Goal: Information Seeking & Learning: Learn about a topic

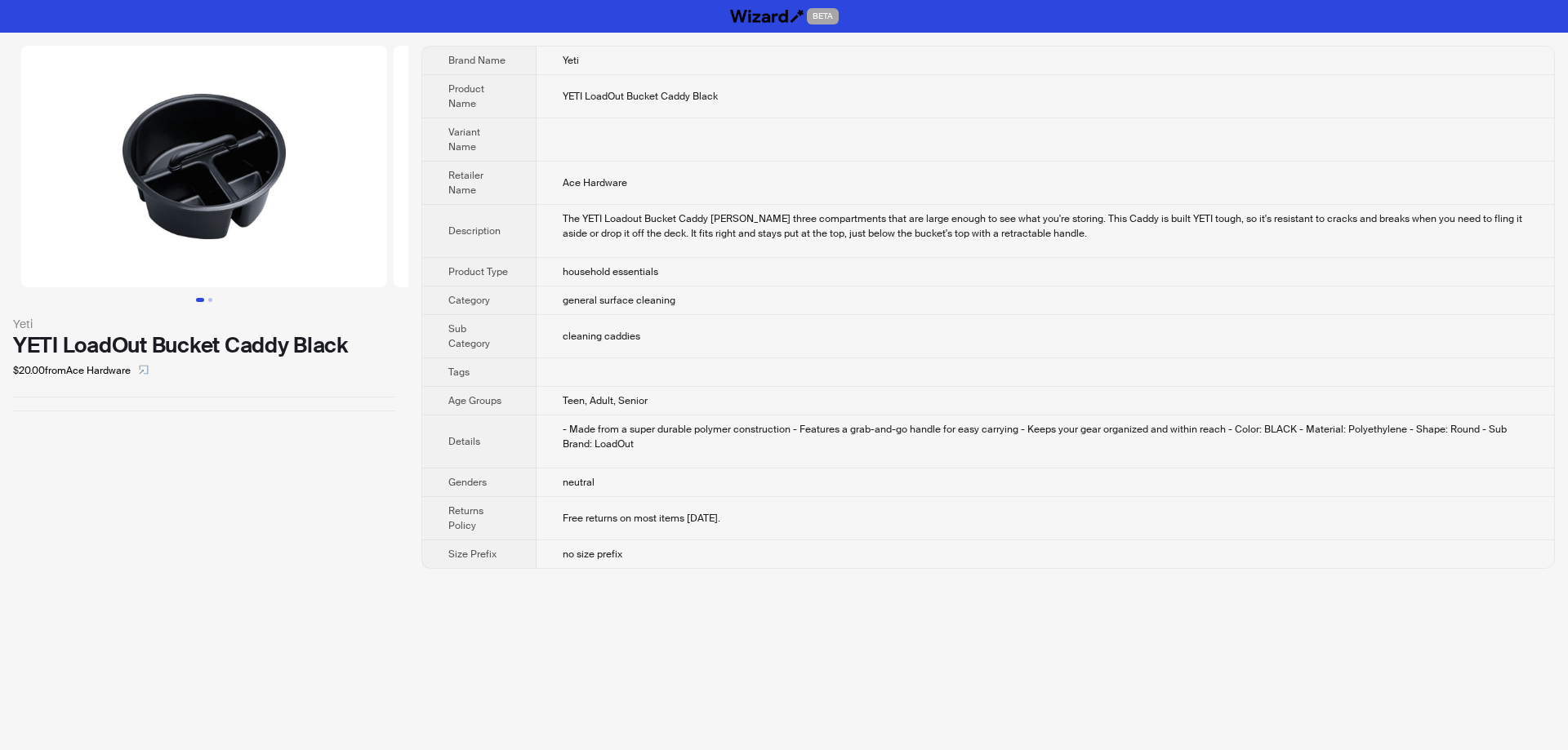
drag, startPoint x: 235, startPoint y: 207, endPoint x: 12, endPoint y: 199, distance: 223.1
click at [22, 199] on img at bounding box center [204, 166] width 366 height 242
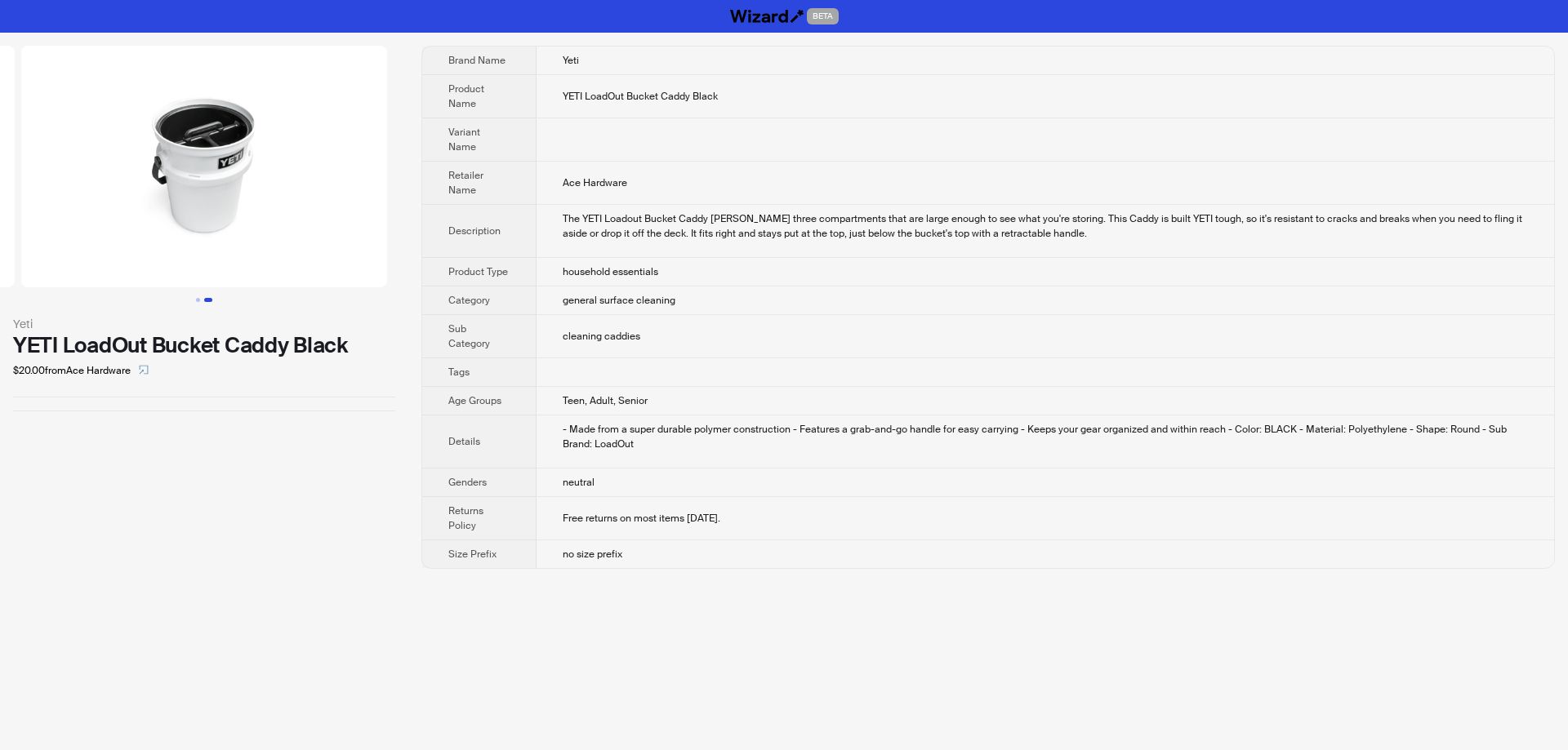
scroll to position [0, 72]
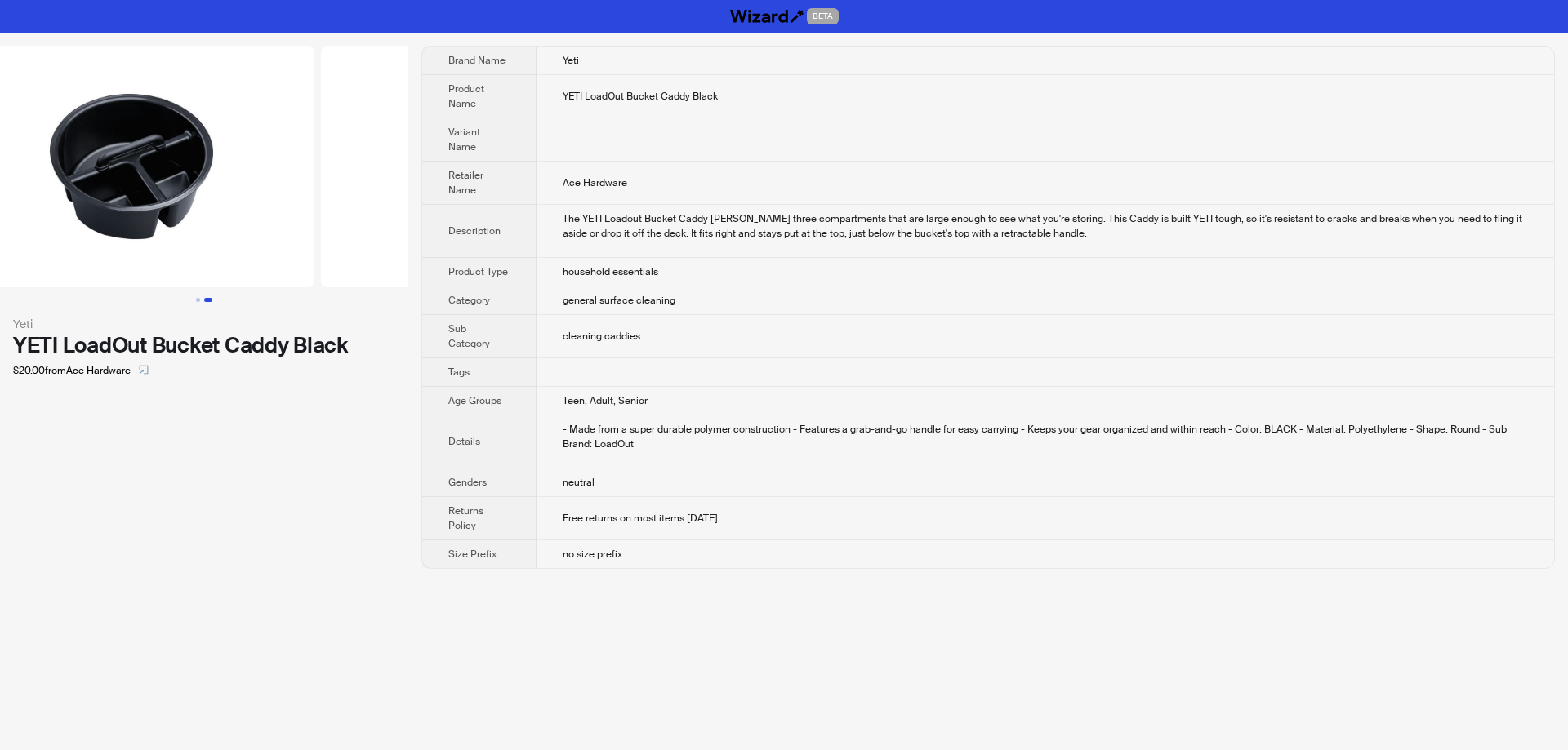
drag, startPoint x: 176, startPoint y: 218, endPoint x: 404, endPoint y: 217, distance: 228.0
click at [400, 218] on img at bounding box center [503, 166] width 366 height 242
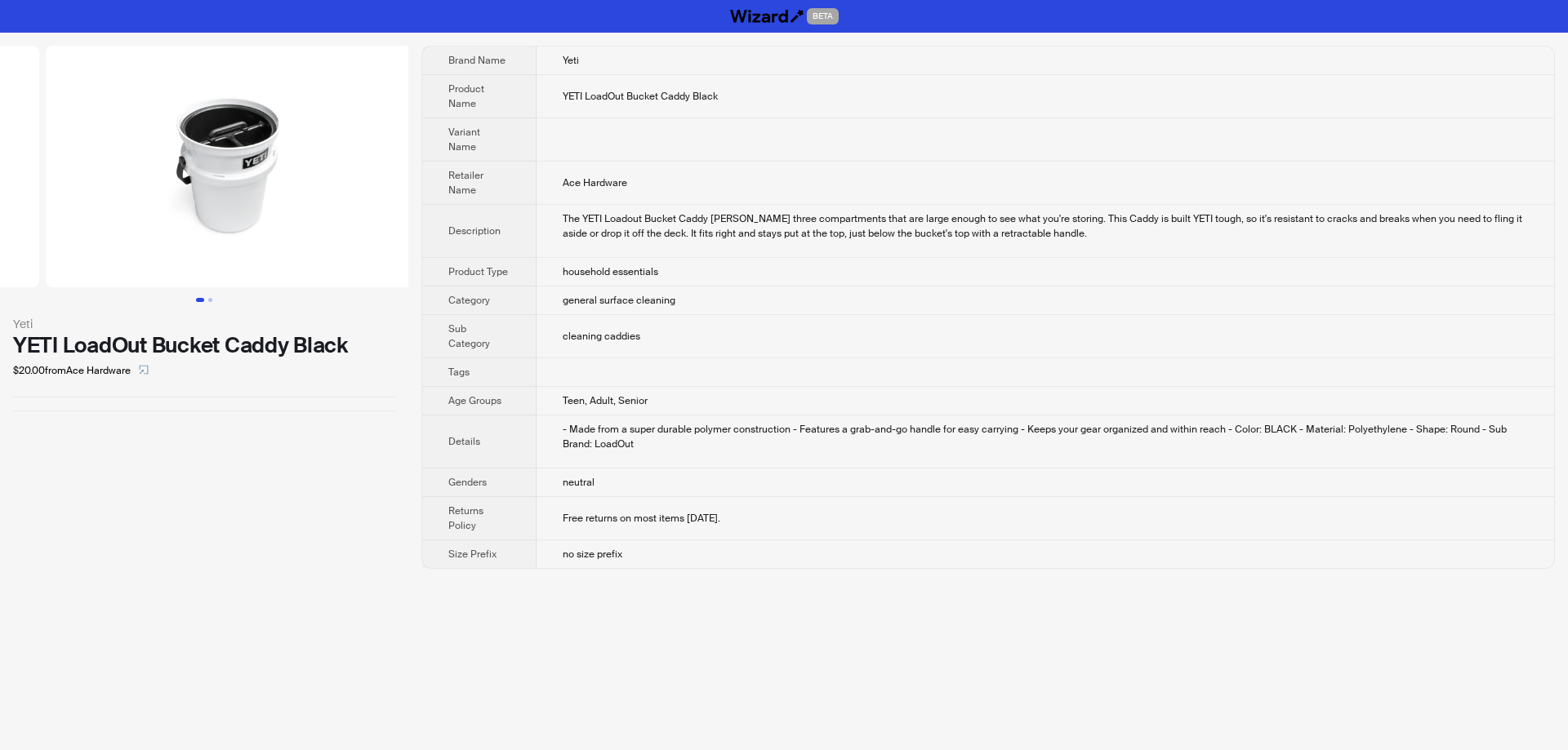
drag, startPoint x: 308, startPoint y: 196, endPoint x: 40, endPoint y: 198, distance: 268.0
click at [45, 198] on ul at bounding box center [204, 166] width 408 height 242
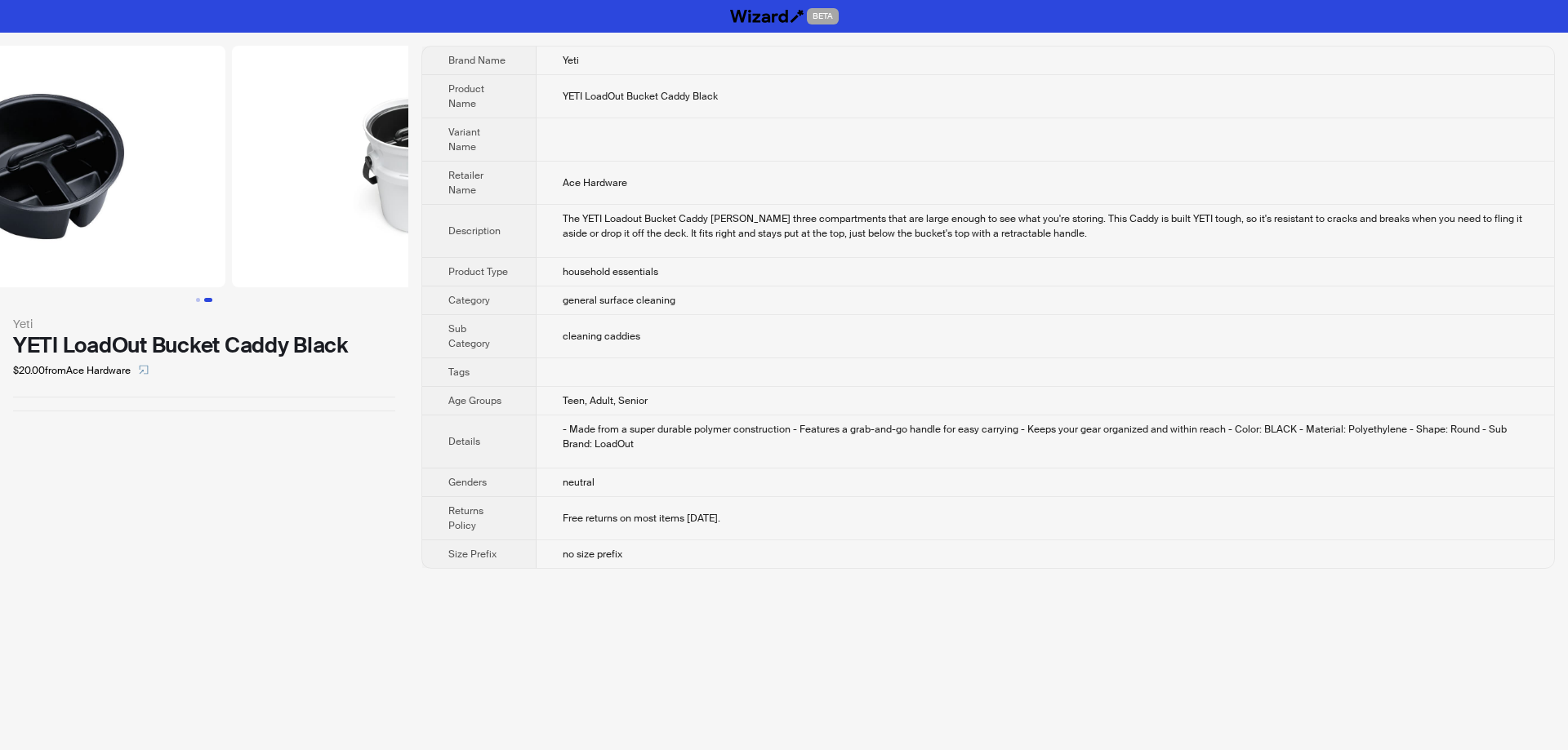
drag, startPoint x: 146, startPoint y: 186, endPoint x: 470, endPoint y: 176, distance: 324.2
click at [447, 178] on div "Yeti YETI LoadOut Bucket Caddy Black $20.00 from Ace Hardware Brand Name Yeti P…" at bounding box center [784, 307] width 1568 height 550
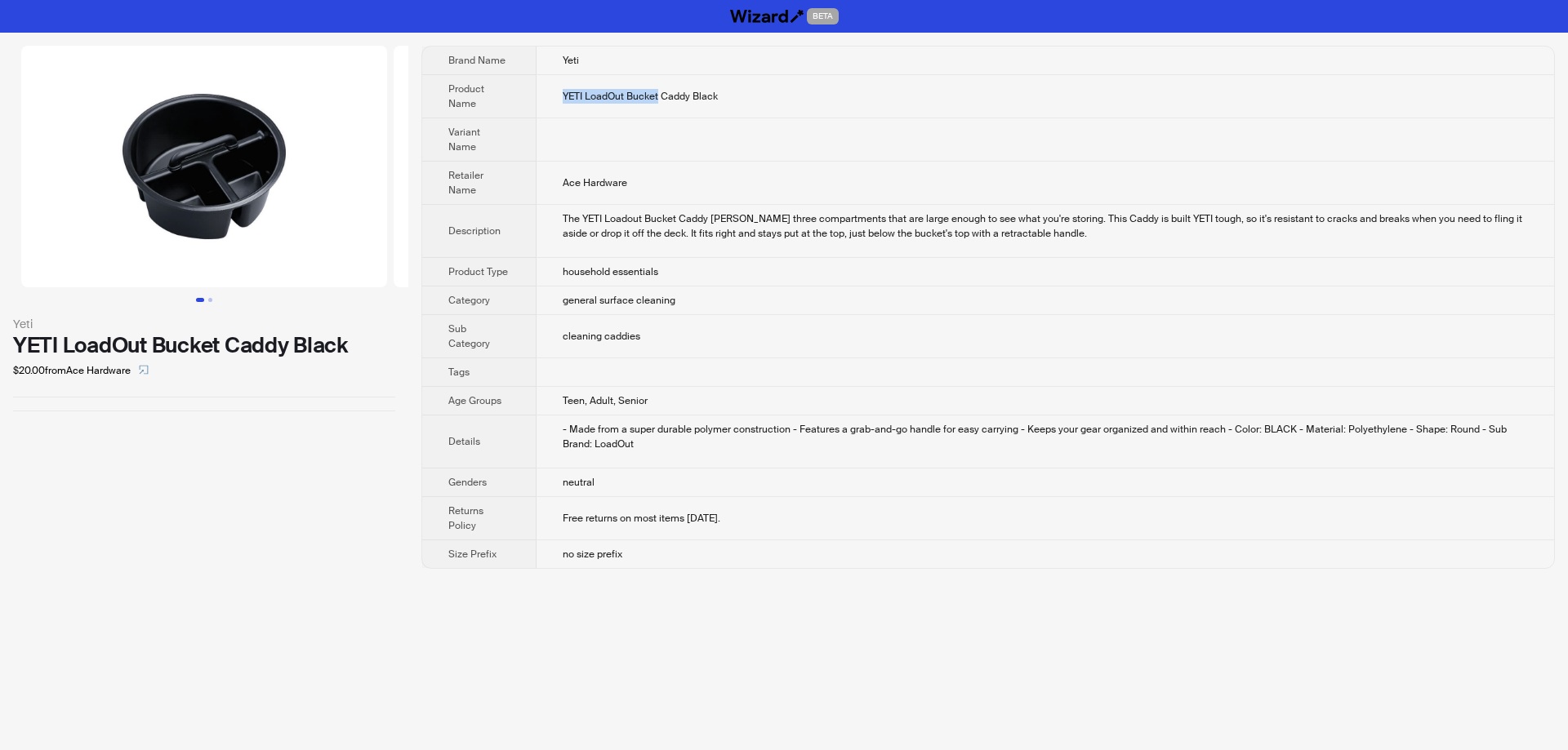
drag, startPoint x: 558, startPoint y: 96, endPoint x: 658, endPoint y: 102, distance: 100.2
click at [658, 102] on td "YETI LoadOut Bucket Caddy Black" at bounding box center [1045, 97] width 1018 height 43
copy span "YETI LoadOut Bucket"
click at [674, 287] on td "general surface cleaning" at bounding box center [1045, 301] width 1018 height 28
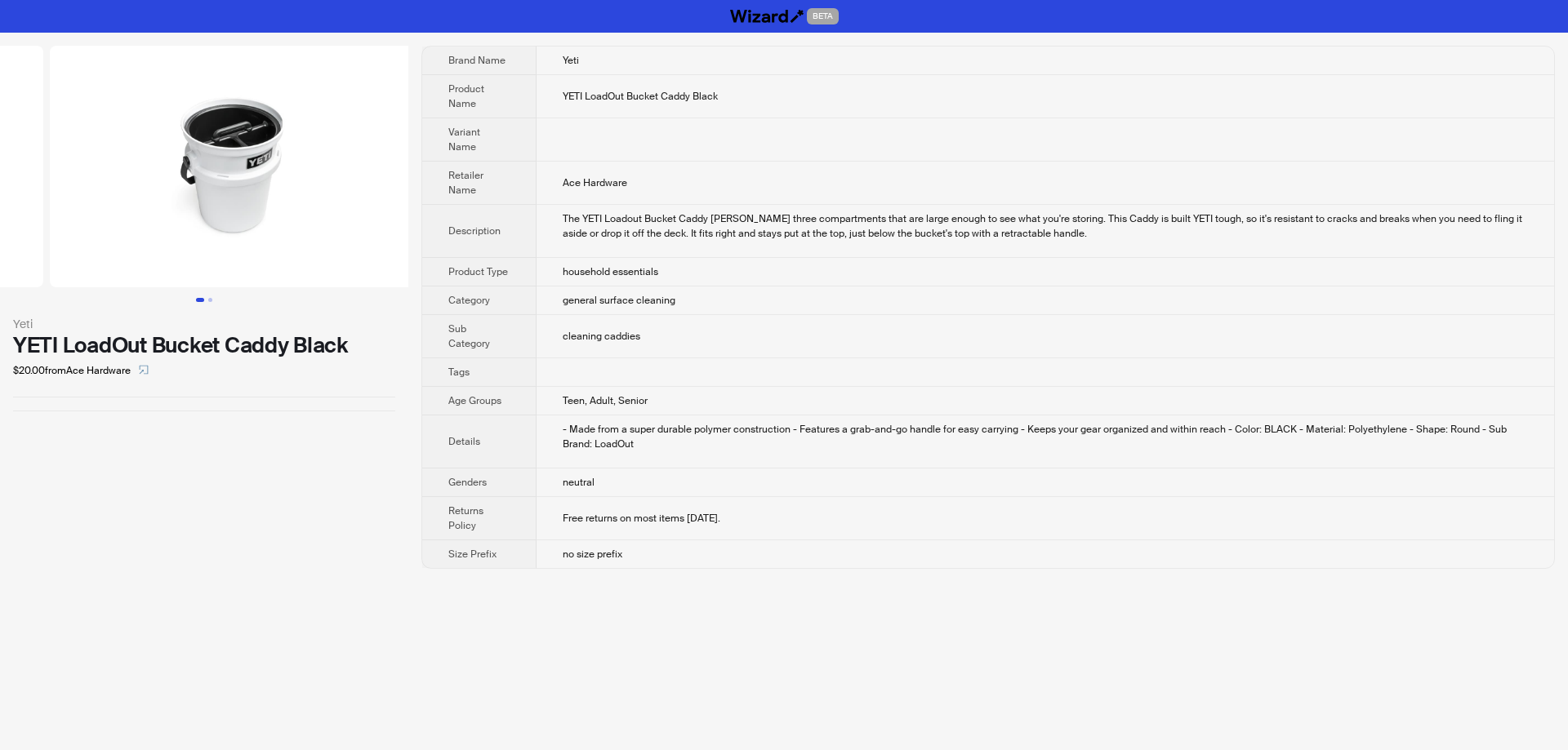
drag, startPoint x: 348, startPoint y: 216, endPoint x: 55, endPoint y: 212, distance: 293.0
click at [56, 212] on ul at bounding box center [204, 166] width 408 height 242
